Goal: Information Seeking & Learning: Find specific page/section

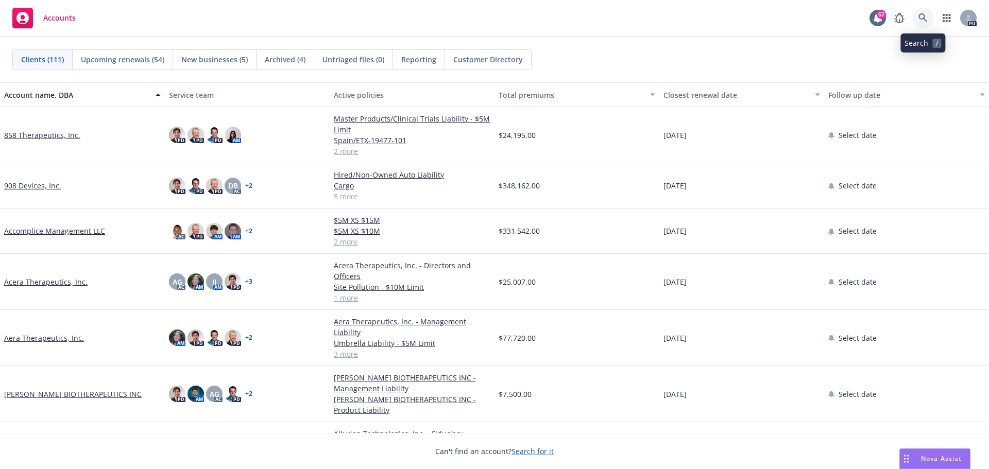
click at [927, 18] on link at bounding box center [923, 18] width 21 height 21
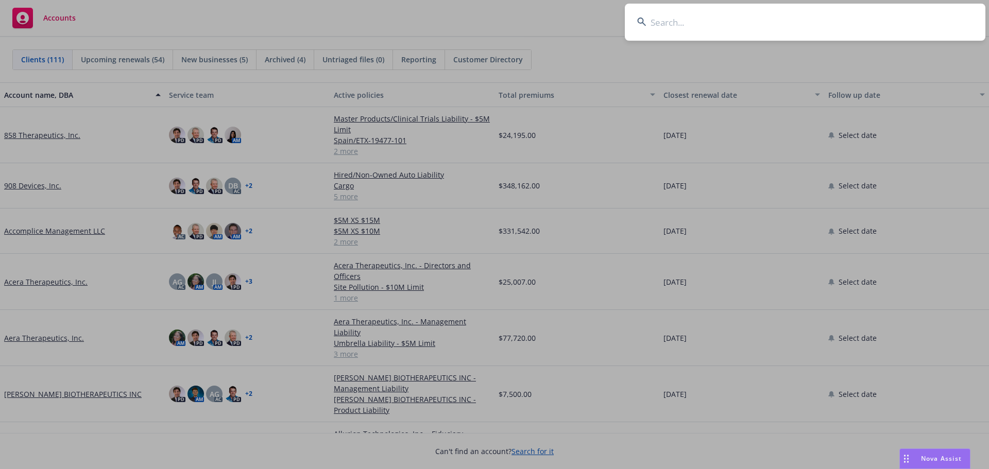
click at [767, 27] on input at bounding box center [805, 22] width 361 height 37
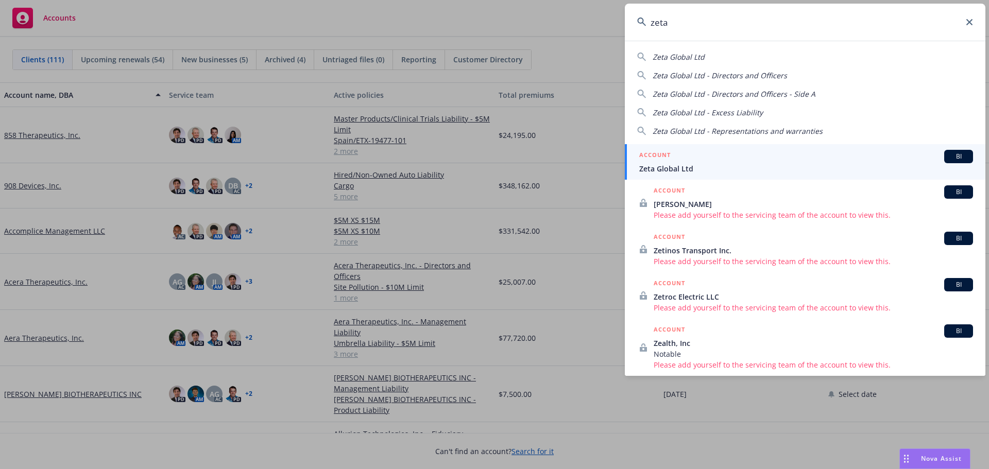
type input "zeta"
click at [709, 161] on div "ACCOUNT BI" at bounding box center [806, 156] width 334 height 13
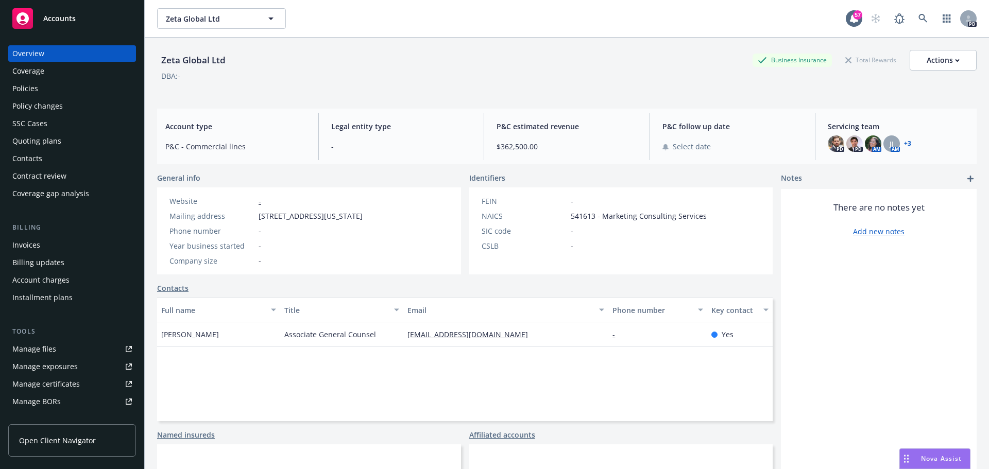
click at [60, 83] on div "Policies" at bounding box center [72, 88] width 120 height 16
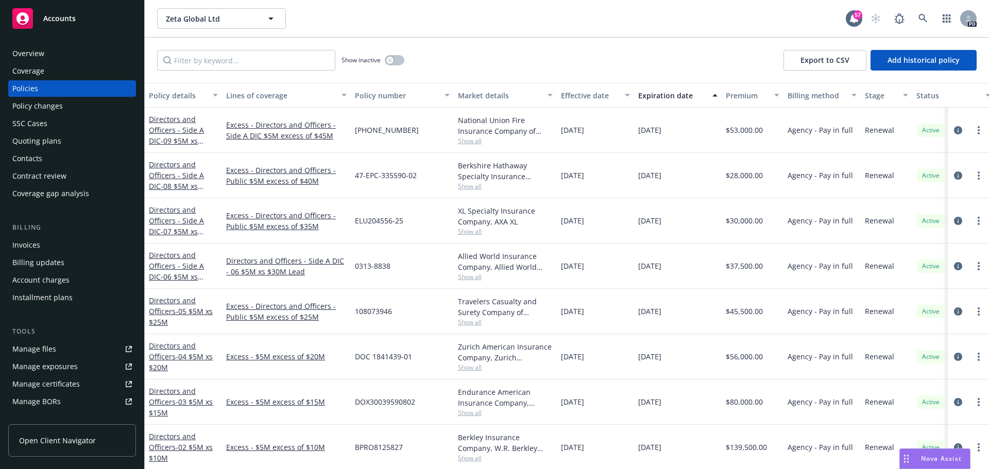
click at [67, 72] on div "Coverage" at bounding box center [72, 71] width 120 height 16
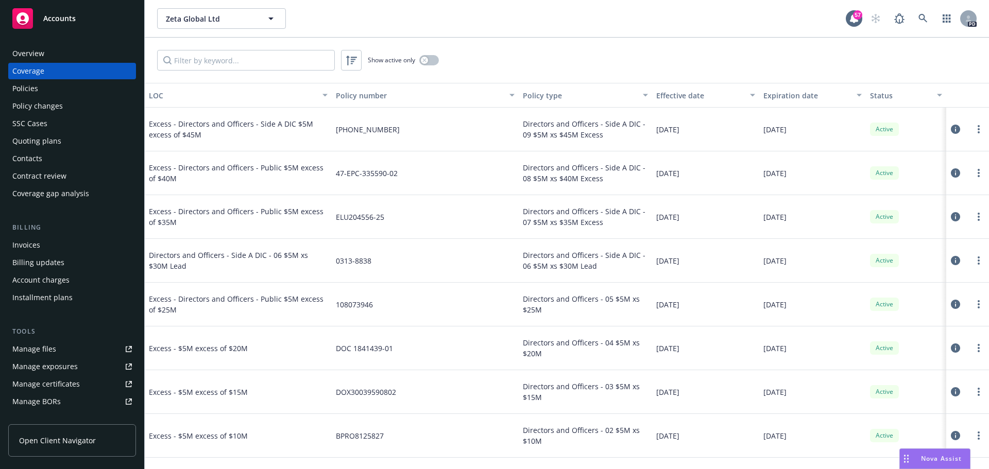
click at [104, 91] on div "Policies" at bounding box center [72, 88] width 120 height 16
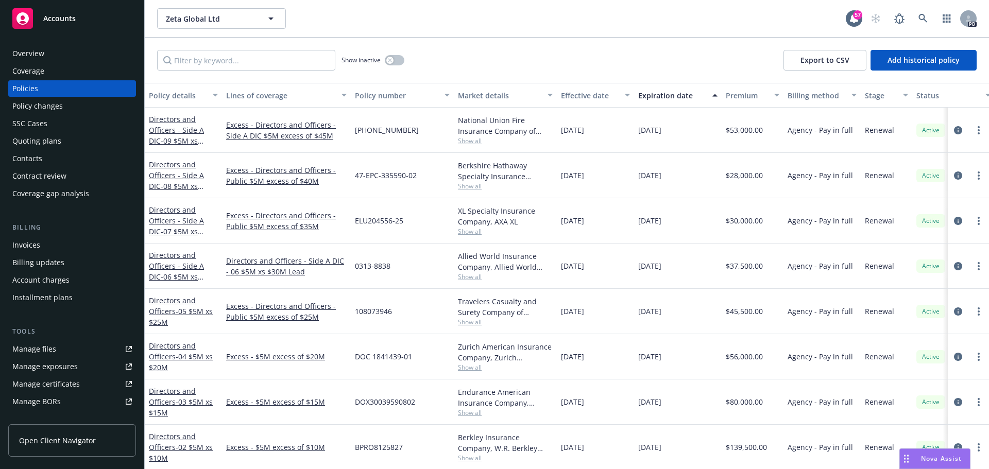
click at [79, 241] on div "Invoices" at bounding box center [72, 245] width 120 height 16
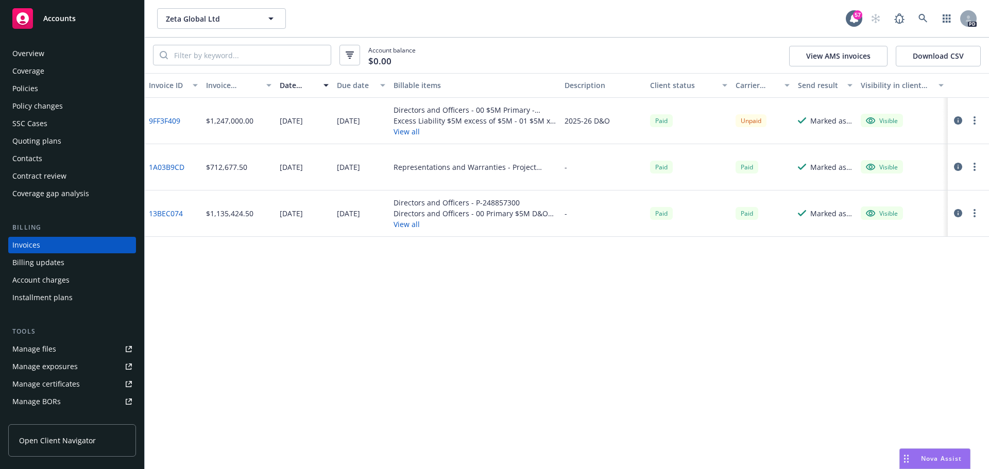
click at [500, 265] on div "Invoice ID Invoice amount Date issued Due date Billable items Description Clien…" at bounding box center [567, 271] width 845 height 396
